Goal: Information Seeking & Learning: Learn about a topic

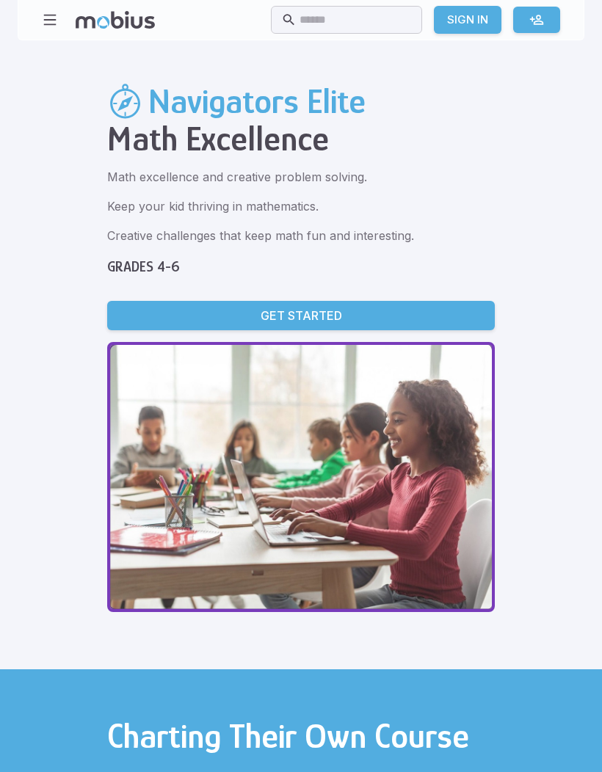
click at [56, 27] on icon "button" at bounding box center [50, 20] width 16 height 16
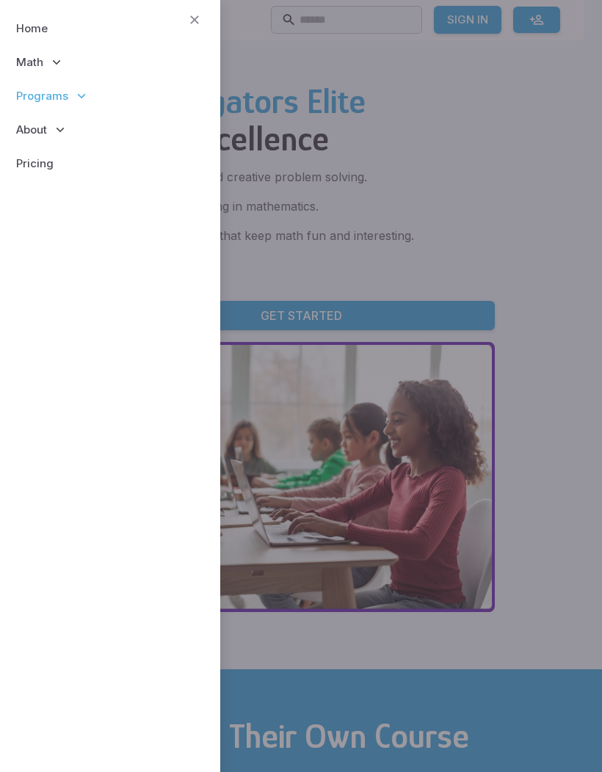
click at [37, 66] on span "Math" at bounding box center [29, 62] width 27 height 16
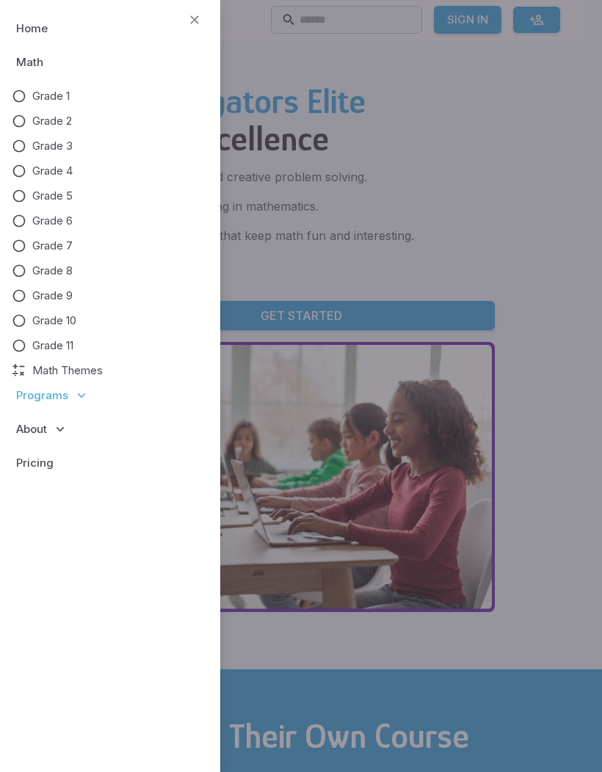
click at [37, 346] on span "Grade 11" at bounding box center [52, 346] width 41 height 16
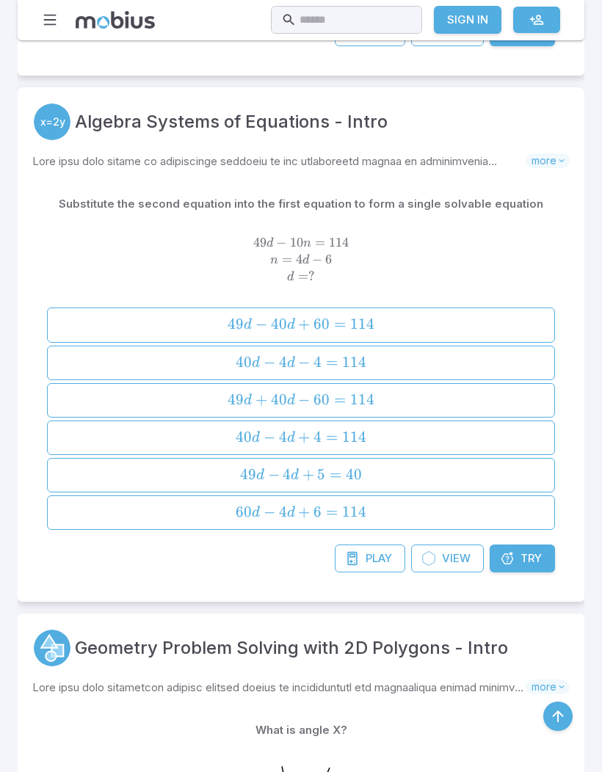
scroll to position [1877, 0]
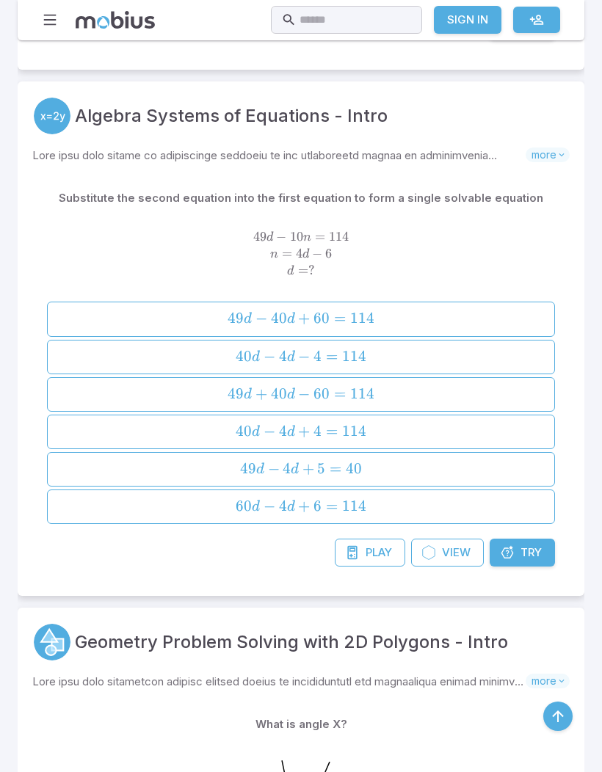
click at [62, 119] on circle at bounding box center [52, 116] width 37 height 37
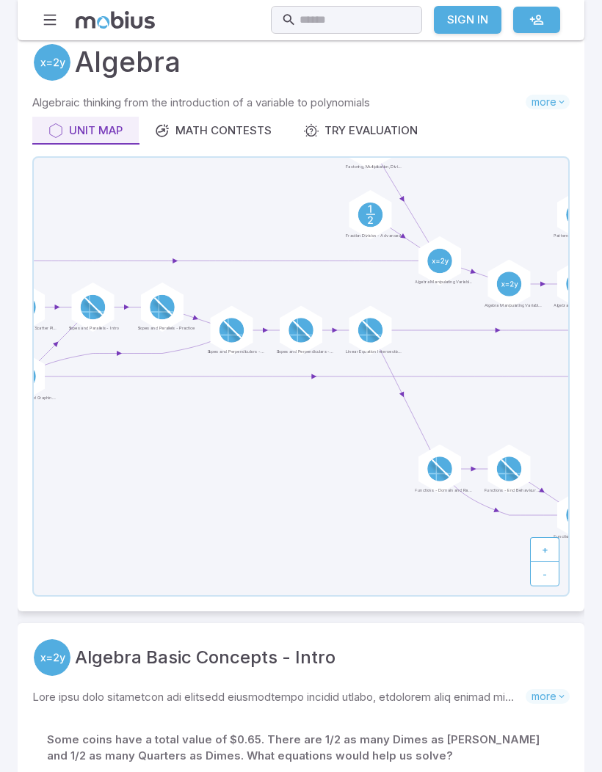
scroll to position [52, 0]
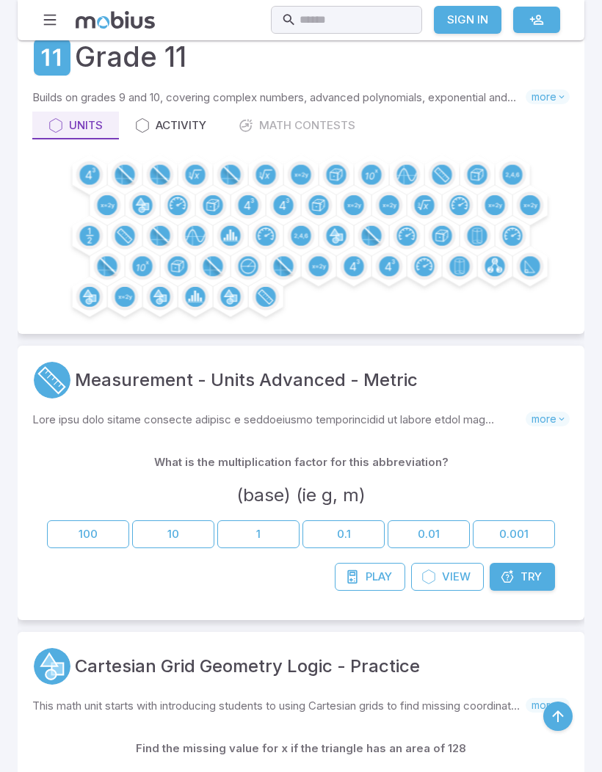
scroll to position [1929, 0]
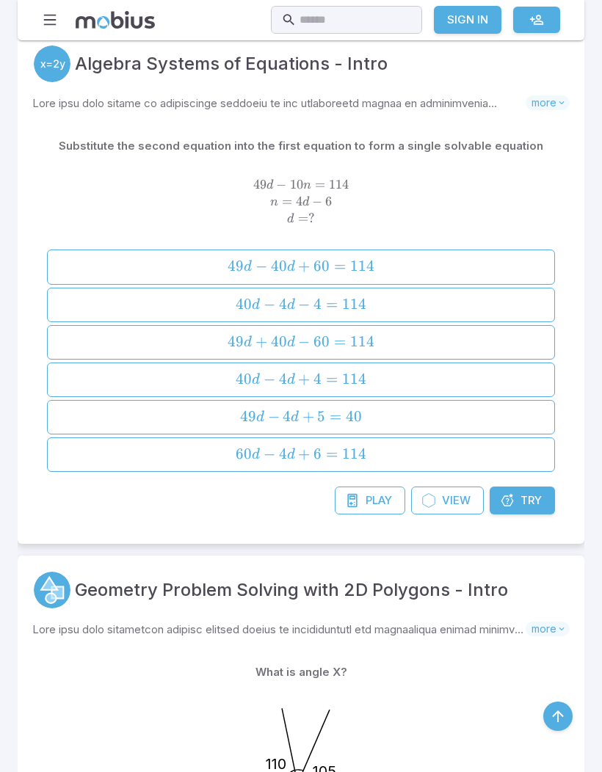
click at [120, 62] on link "Algebra Systems of Equations - Intro" at bounding box center [231, 64] width 313 height 26
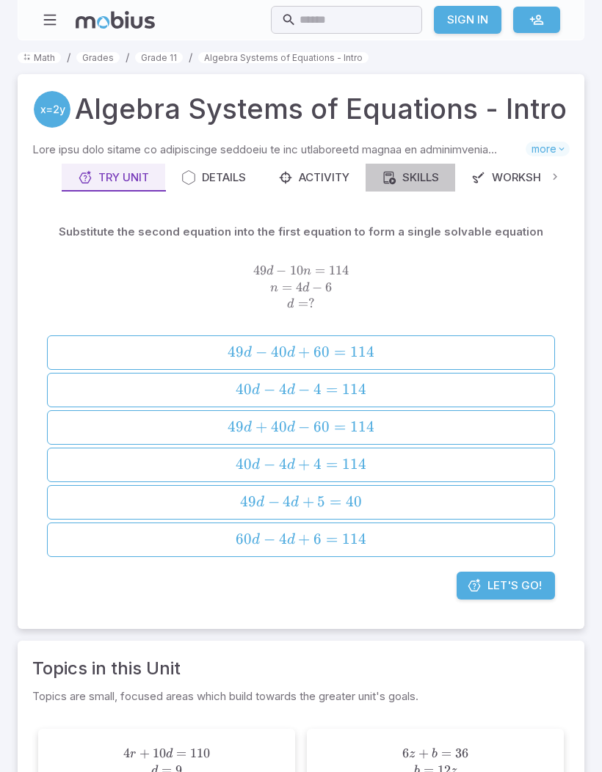
click at [399, 173] on div "Skills" at bounding box center [410, 177] width 57 height 16
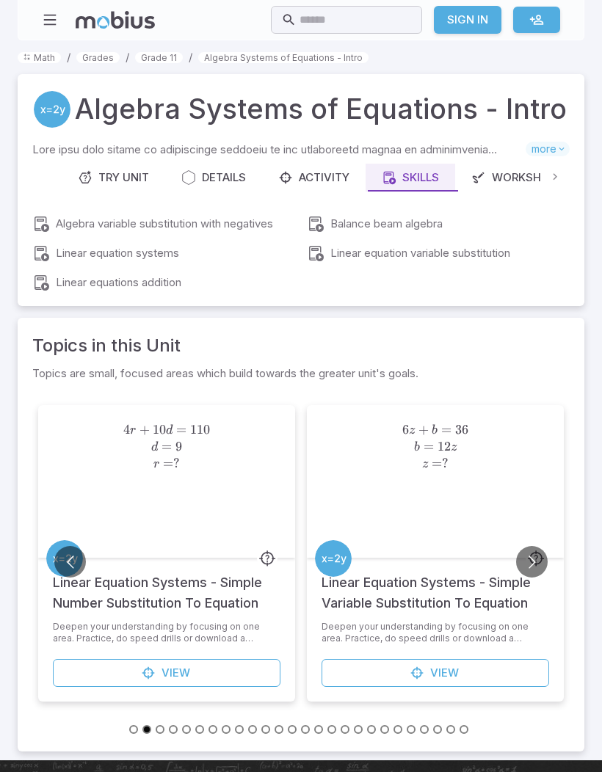
click at [519, 178] on div "Worksheets" at bounding box center [520, 177] width 98 height 16
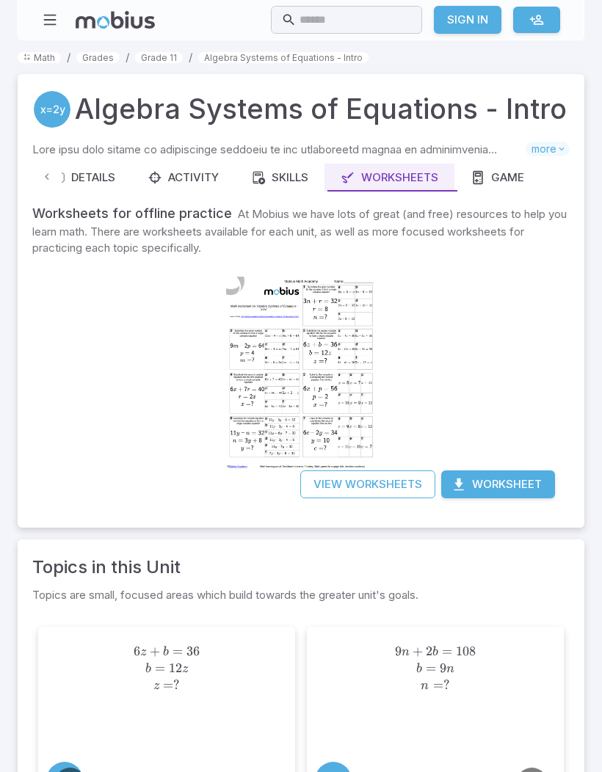
scroll to position [0, 133]
click at [226, 291] on div at bounding box center [301, 373] width 150 height 211
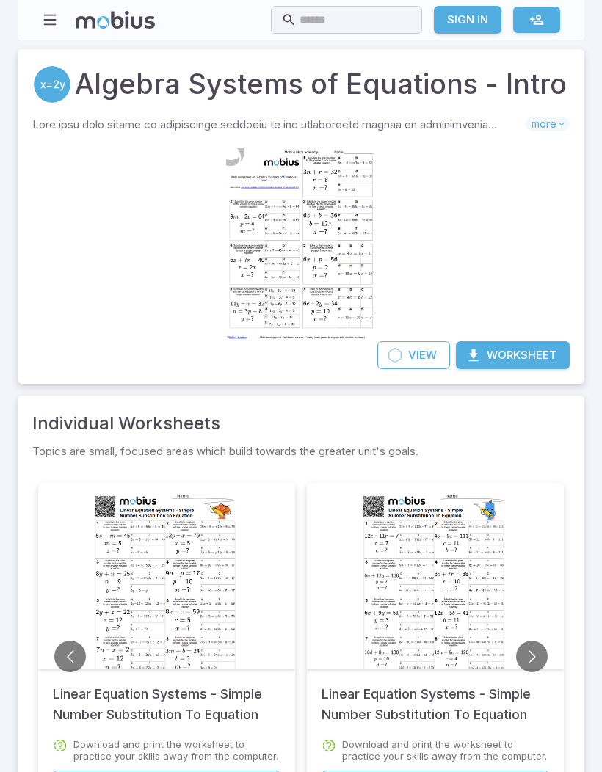
click at [226, 266] on div at bounding box center [301, 244] width 150 height 211
click at [225, 167] on link at bounding box center [301, 233] width 153 height 188
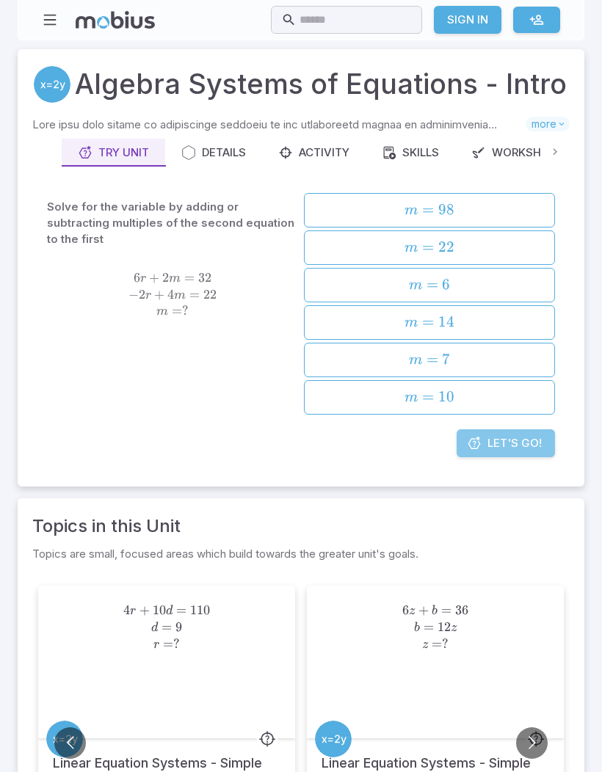
click at [463, 434] on link "Let's Go!" at bounding box center [505, 443] width 98 height 28
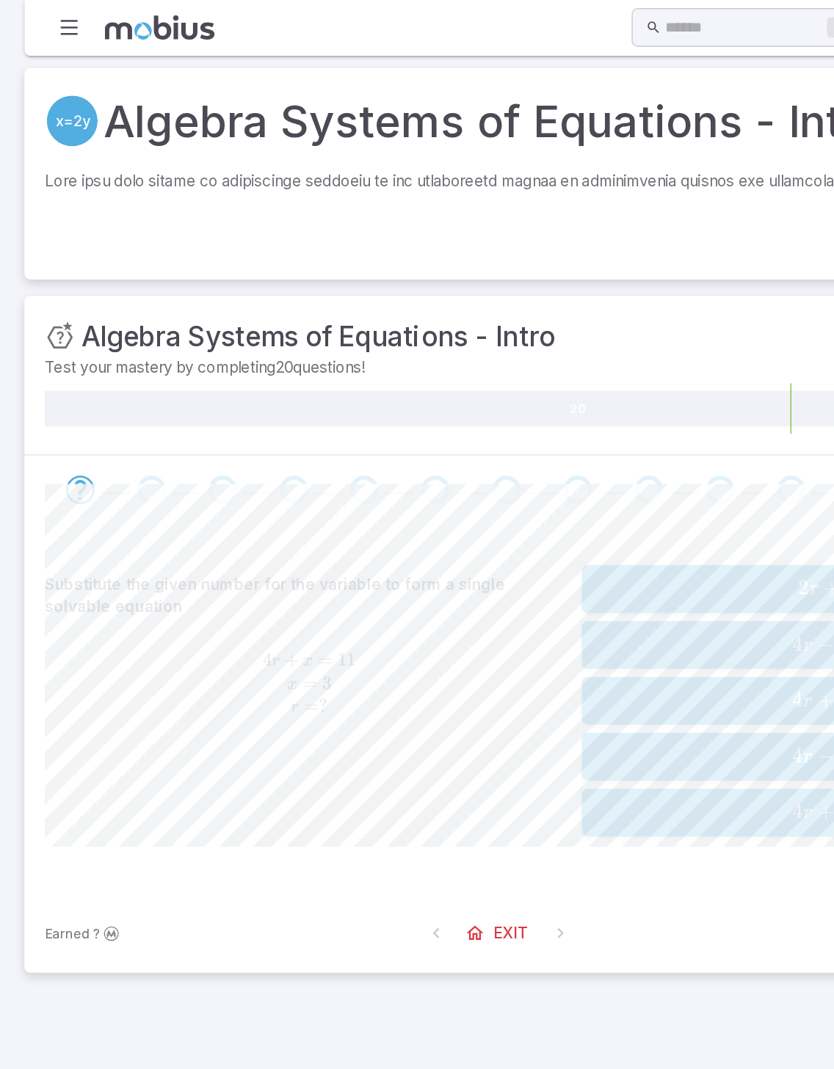
scroll to position [60, 0]
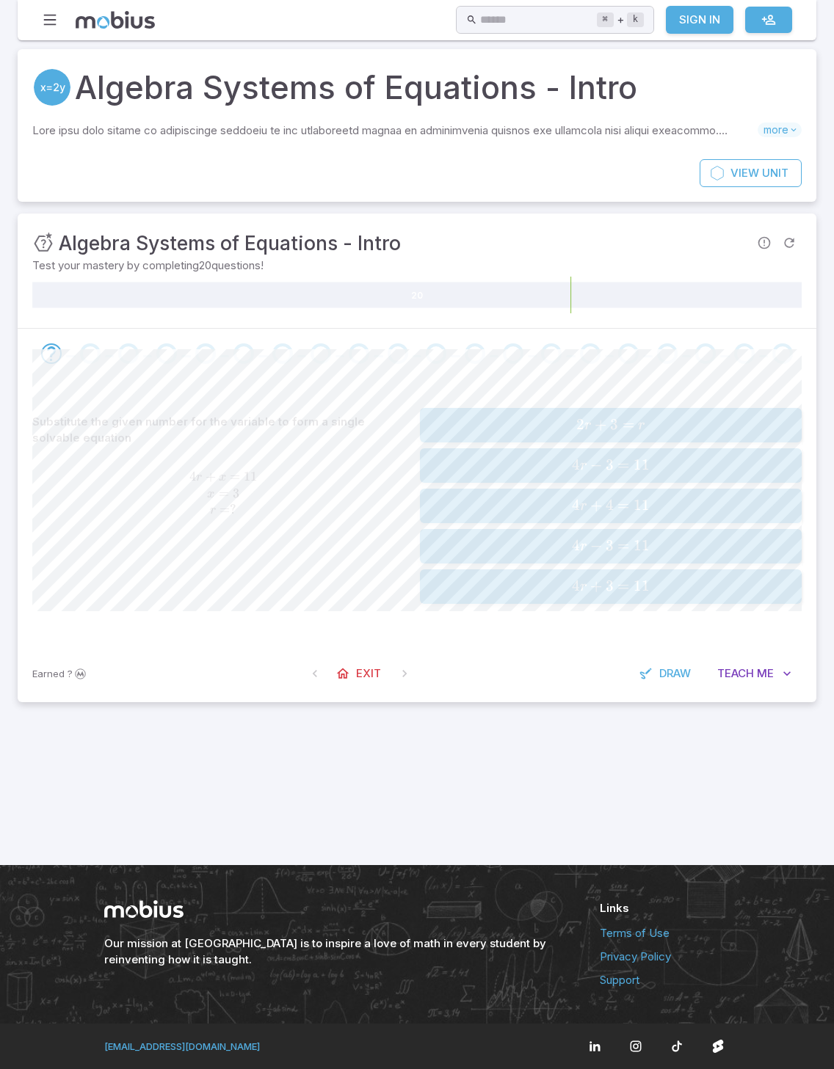
click at [601, 665] on span "Draw" at bounding box center [675, 673] width 32 height 16
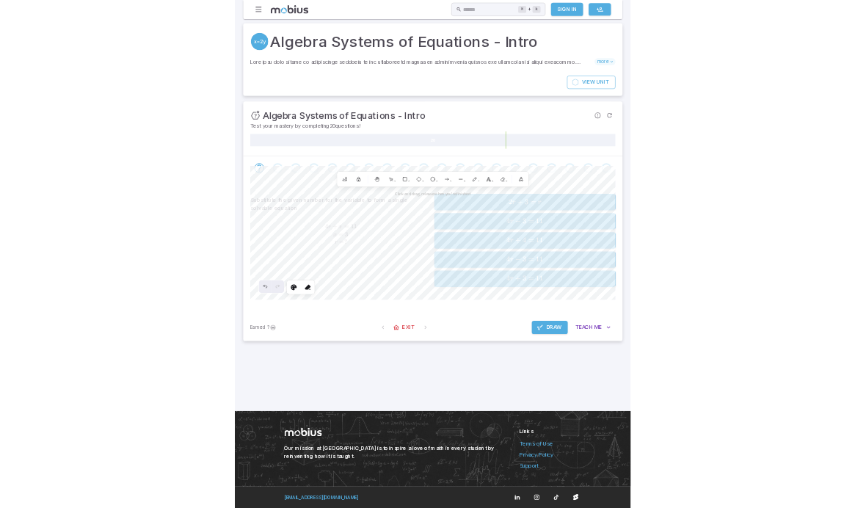
scroll to position [433, 0]
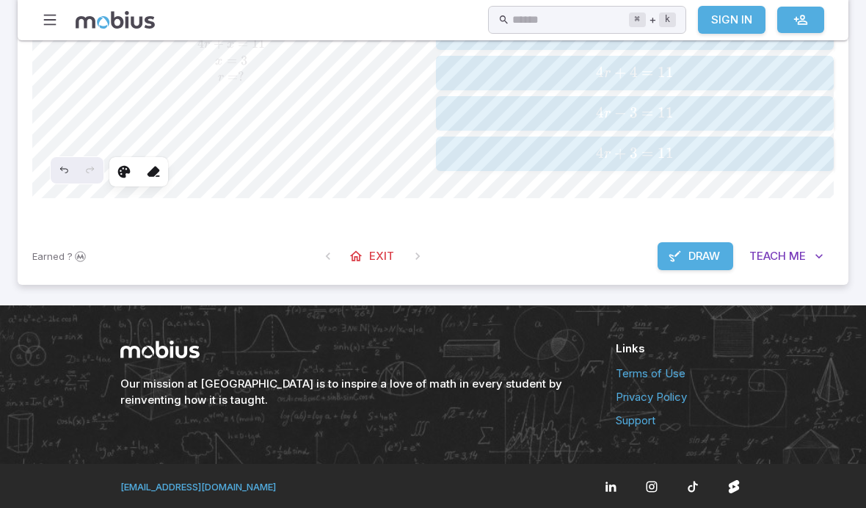
click at [62, 164] on icon "Undo" at bounding box center [64, 170] width 12 height 12
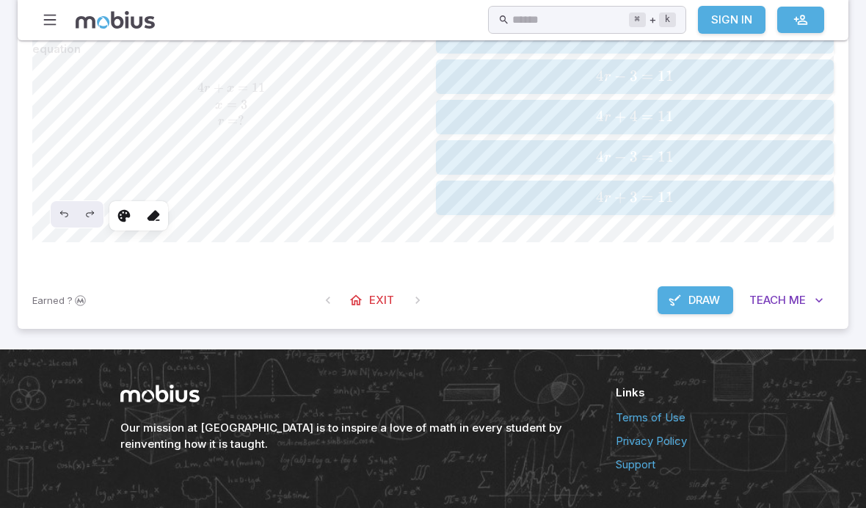
scroll to position [386, 0]
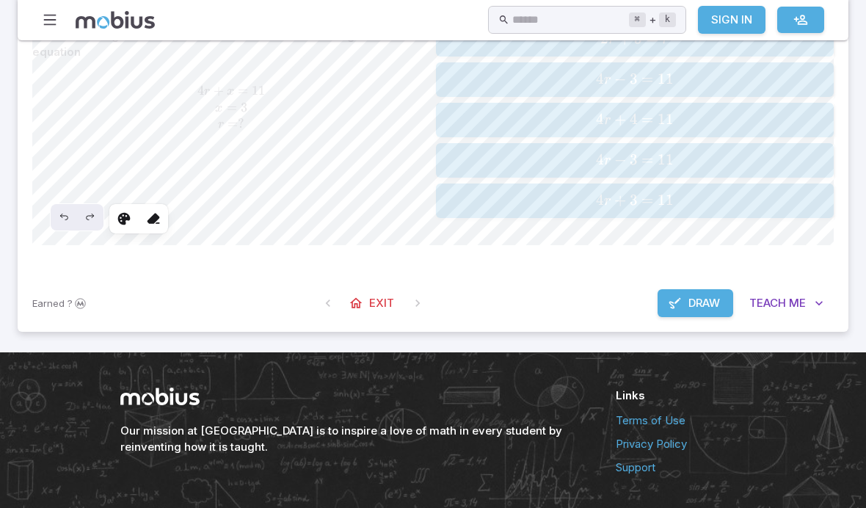
click at [68, 214] on icon "Undo" at bounding box center [64, 217] width 12 height 12
click at [533, 469] on div "Our mission at [GEOGRAPHIC_DATA] is to inspire a love of math in every student …" at bounding box center [350, 431] width 460 height 88
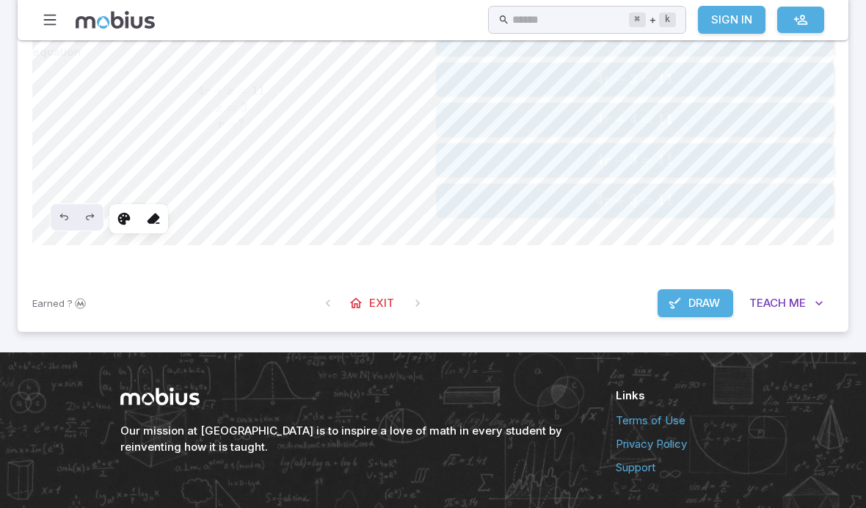
scroll to position [348, 0]
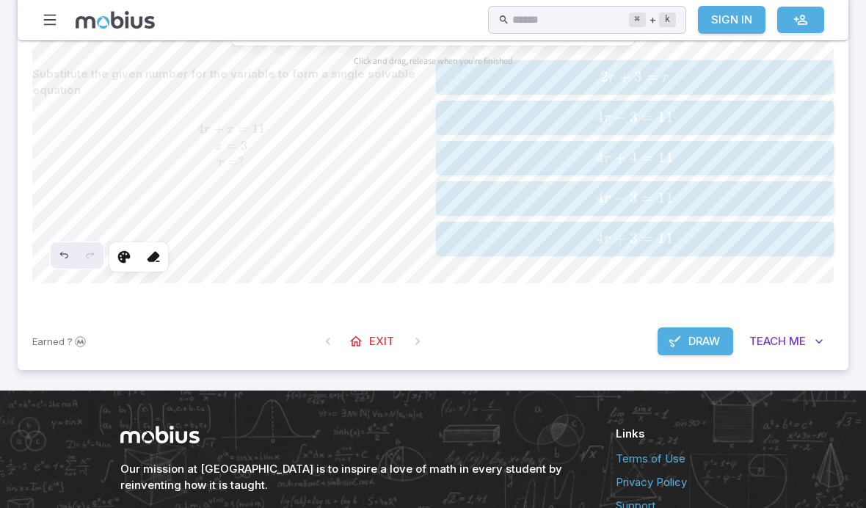
click at [161, 249] on div at bounding box center [153, 257] width 26 height 26
click at [601, 345] on span "Me" at bounding box center [797, 341] width 17 height 16
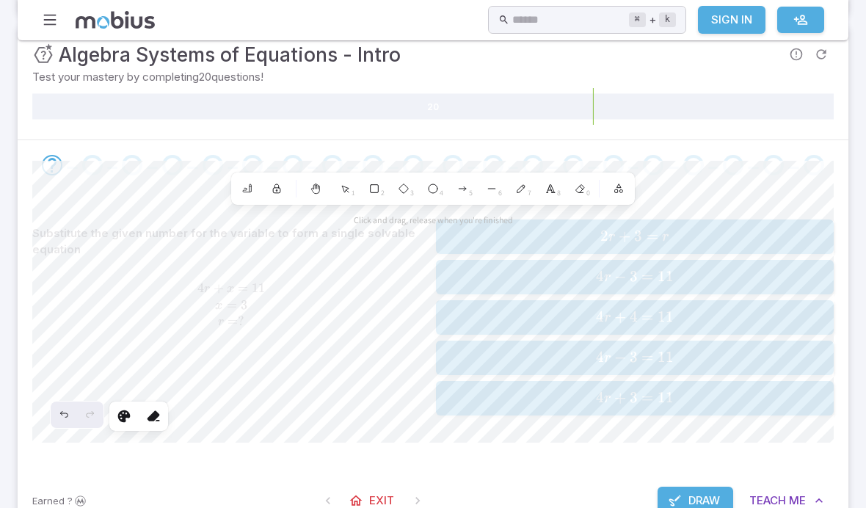
scroll to position [186, 0]
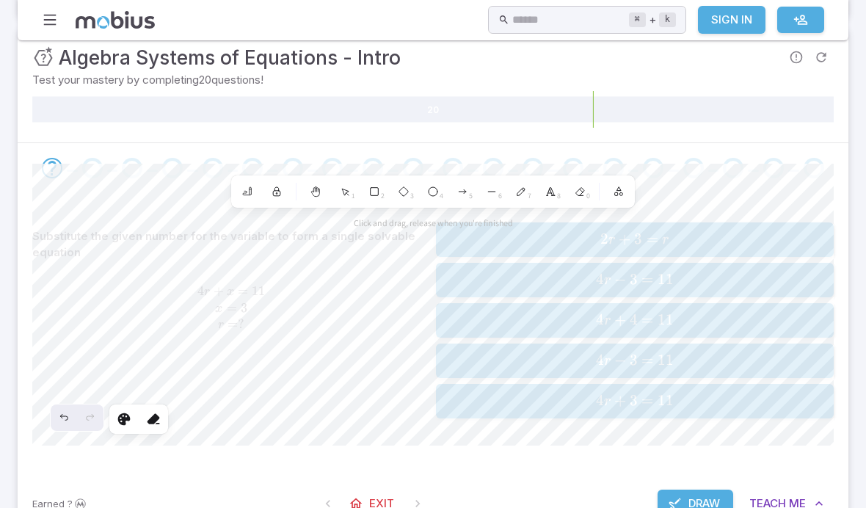
click at [241, 194] on div at bounding box center [247, 191] width 26 height 26
click at [244, 189] on icon at bounding box center [247, 192] width 12 height 12
click at [601, 189] on icon "button" at bounding box center [618, 189] width 4 height 4
click at [578, 191] on icon at bounding box center [580, 191] width 8 height 8
click at [554, 189] on icon at bounding box center [550, 192] width 12 height 12
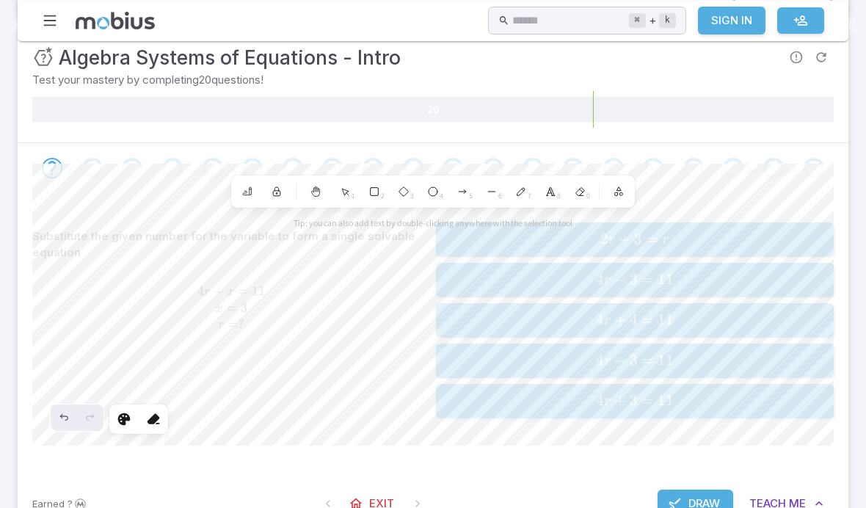
click at [517, 191] on icon at bounding box center [521, 192] width 12 height 12
click at [487, 189] on icon at bounding box center [492, 192] width 12 height 12
click at [466, 186] on icon at bounding box center [462, 192] width 12 height 12
click at [427, 186] on icon at bounding box center [433, 192] width 12 height 12
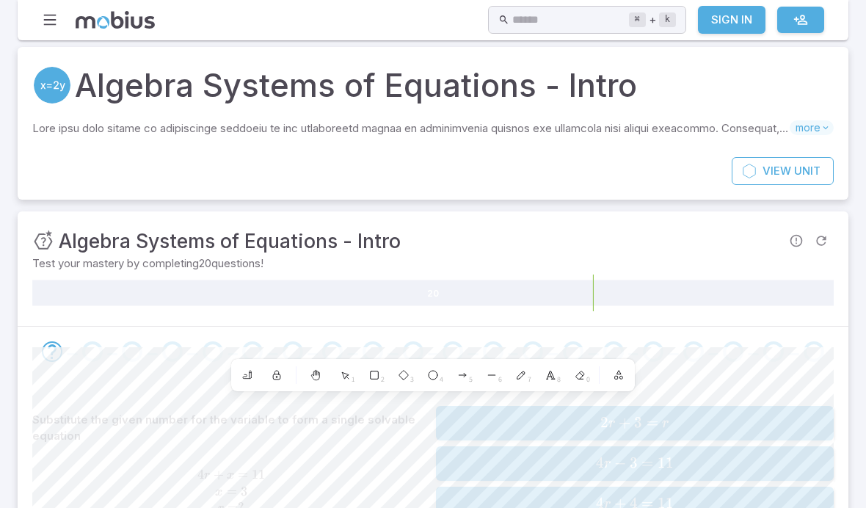
scroll to position [1, 0]
